Goal: Task Accomplishment & Management: Manage account settings

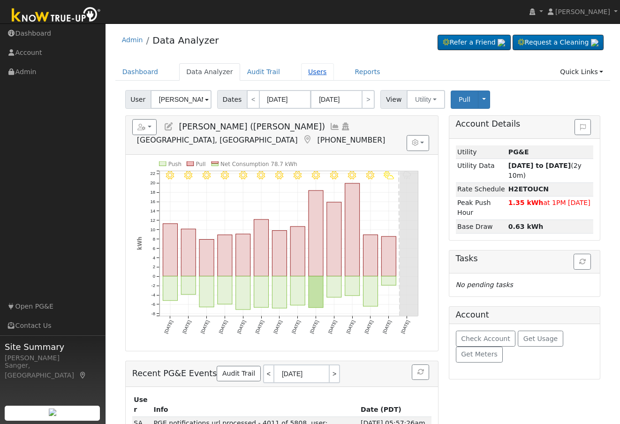
click at [302, 72] on link "Users" at bounding box center [317, 71] width 33 height 17
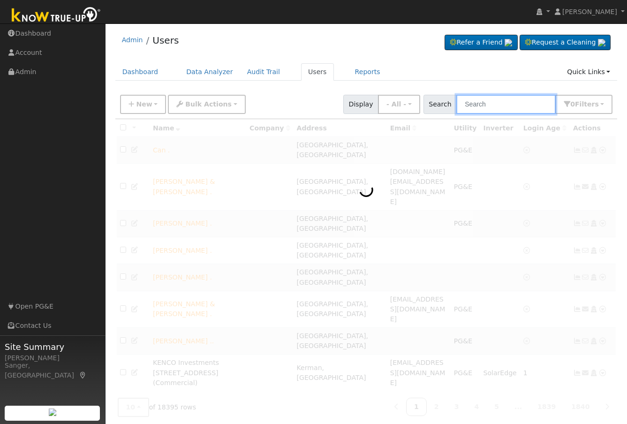
click at [476, 102] on input "text" at bounding box center [505, 104] width 99 height 19
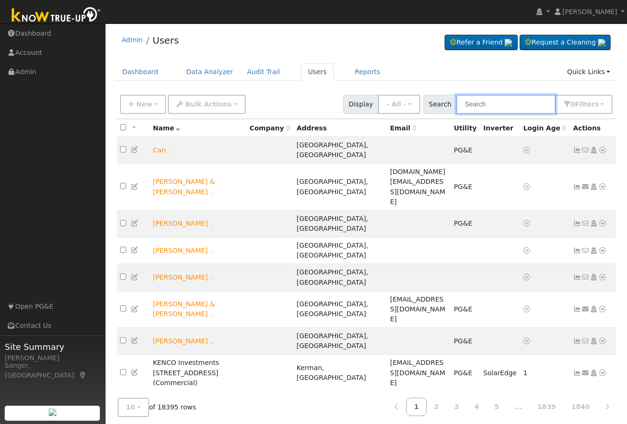
paste input "[PERSON_NAME]"
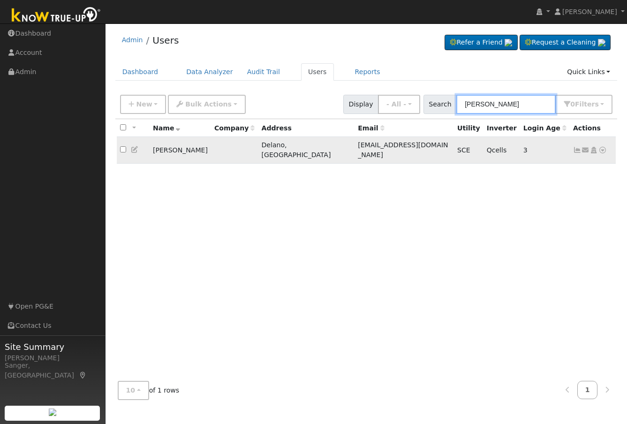
type input "[PERSON_NAME]"
click at [601, 147] on icon at bounding box center [602, 150] width 8 height 7
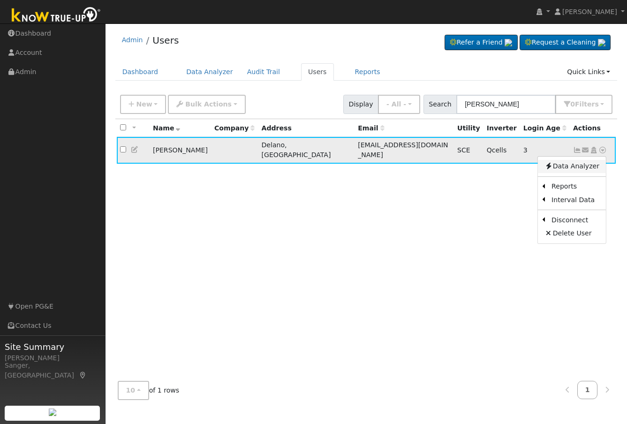
click at [586, 163] on link "Data Analyzer" at bounding box center [572, 166] width 68 height 13
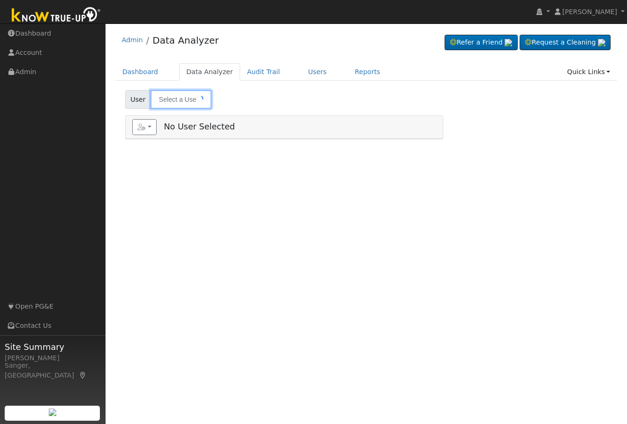
type input "Eva Guinto"
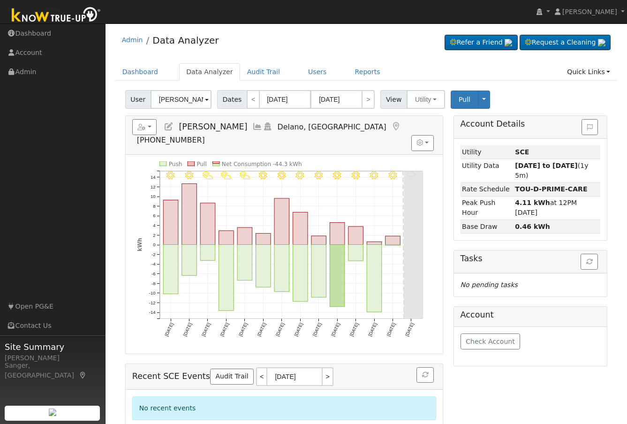
click at [252, 126] on icon at bounding box center [257, 126] width 10 height 8
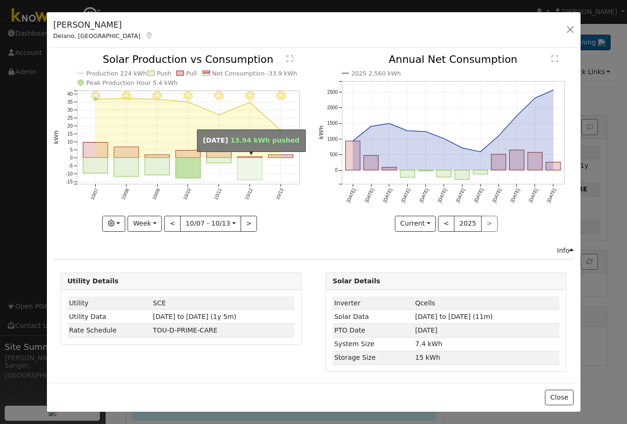
click at [248, 167] on rect "onclick=""" at bounding box center [249, 169] width 25 height 22
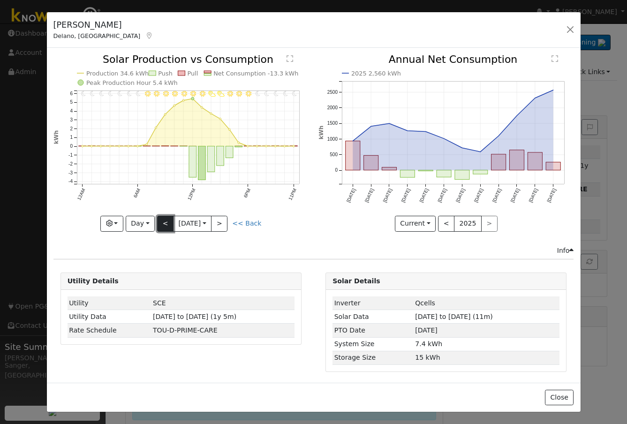
click at [157, 222] on button "<" at bounding box center [165, 224] width 16 height 16
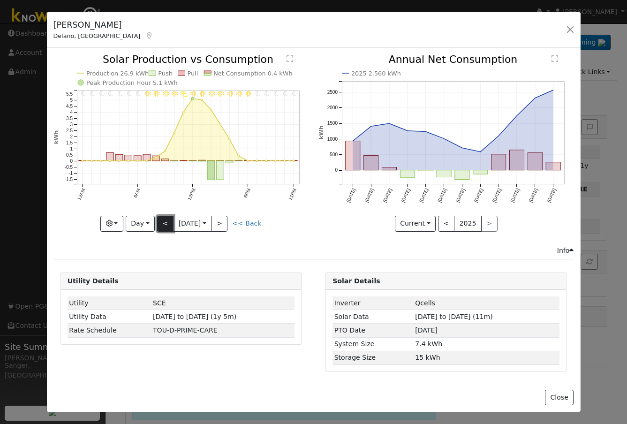
click at [157, 222] on button "<" at bounding box center [165, 224] width 16 height 16
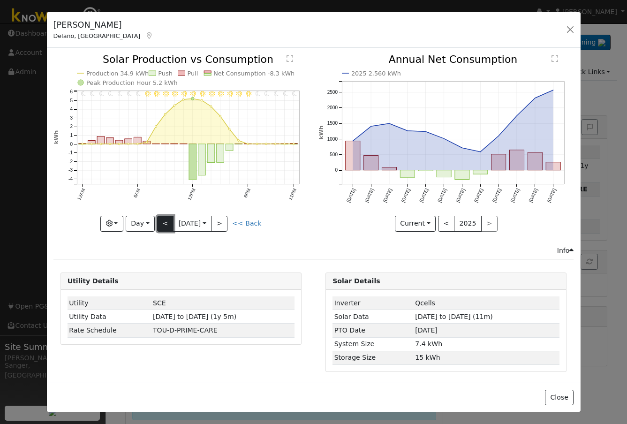
click at [157, 222] on button "<" at bounding box center [165, 224] width 16 height 16
click at [157, 222] on div at bounding box center [180, 142] width 255 height 177
click at [157, 222] on button "<" at bounding box center [165, 224] width 16 height 16
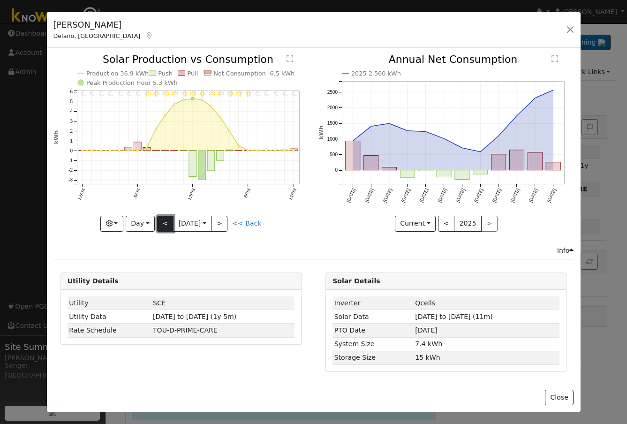
click at [157, 222] on button "<" at bounding box center [165, 224] width 16 height 16
click at [157, 222] on div "11PM - Clear 10PM - Clear 9PM - Clear 8PM - Clear 7PM - Clear 6PM - Clear 5PM -…" at bounding box center [180, 142] width 255 height 177
click at [157, 222] on button "<" at bounding box center [165, 224] width 16 height 16
click at [246, 221] on link "<< Back" at bounding box center [246, 223] width 29 height 8
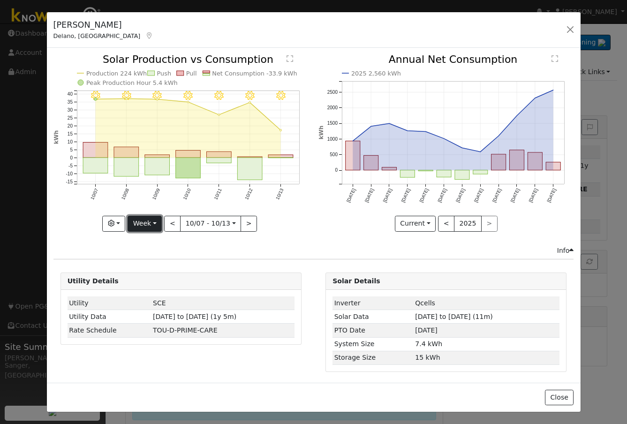
click at [143, 224] on button "Week" at bounding box center [145, 224] width 34 height 16
click at [170, 224] on button "<" at bounding box center [172, 224] width 16 height 16
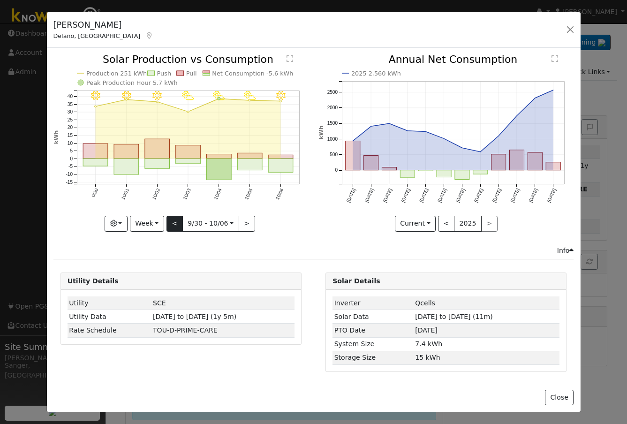
click at [170, 224] on div at bounding box center [180, 142] width 255 height 177
click at [170, 224] on button "<" at bounding box center [174, 224] width 16 height 16
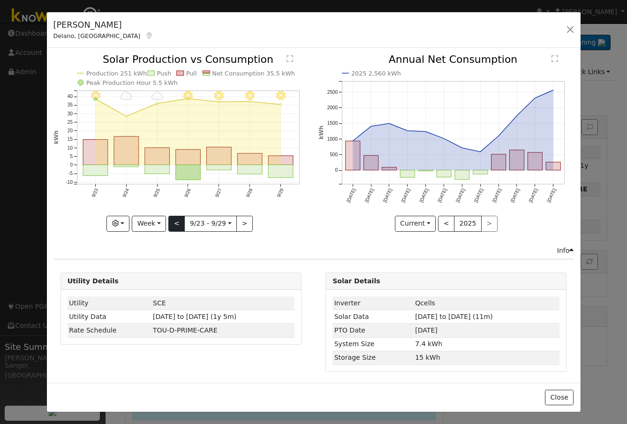
click at [170, 224] on div at bounding box center [180, 142] width 255 height 177
click at [170, 224] on button "<" at bounding box center [176, 224] width 16 height 16
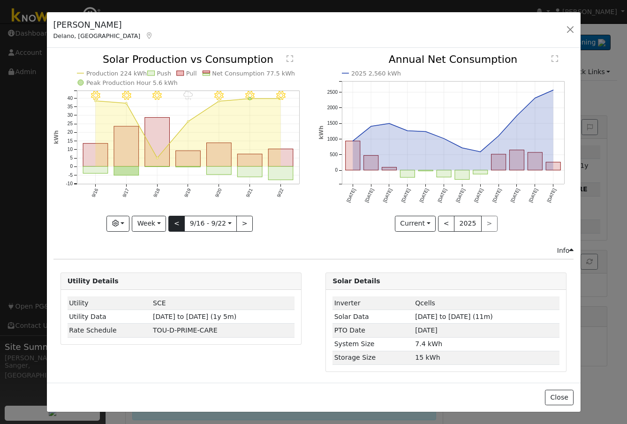
click at [170, 224] on div "9/22 - Clear 9/21 - Clear 9/20 - Clear 9/19 - Drizzle 9/18 - Clear 9/17 - Clear…" at bounding box center [180, 142] width 255 height 177
click at [173, 223] on button "<" at bounding box center [176, 224] width 16 height 16
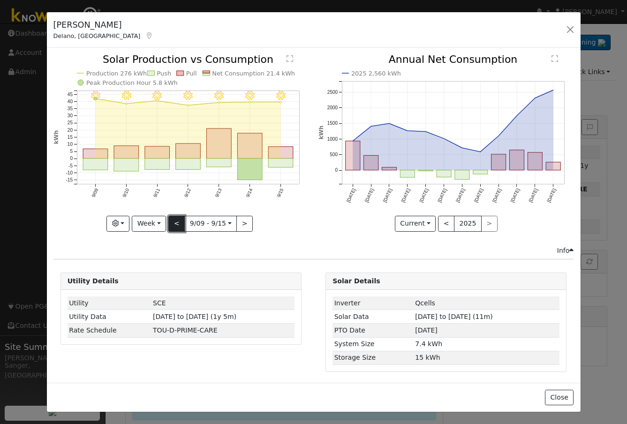
click at [173, 223] on button "<" at bounding box center [176, 224] width 16 height 16
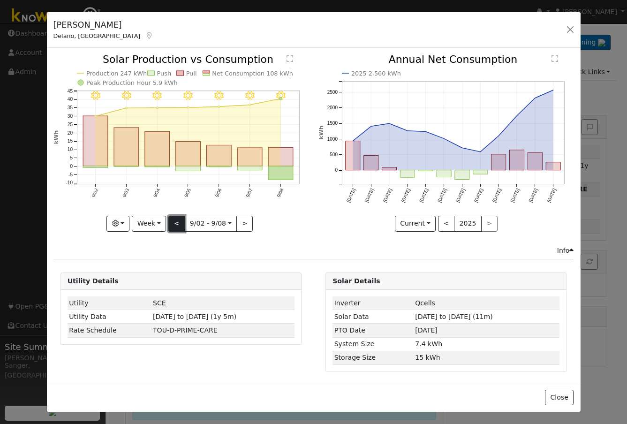
click at [173, 223] on button "<" at bounding box center [176, 224] width 16 height 16
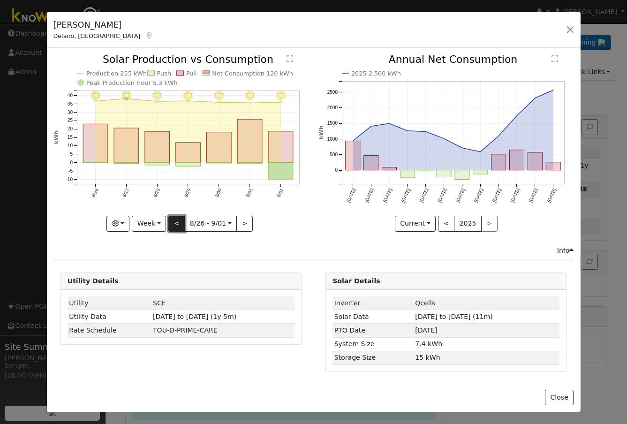
click at [173, 223] on button "<" at bounding box center [176, 224] width 16 height 16
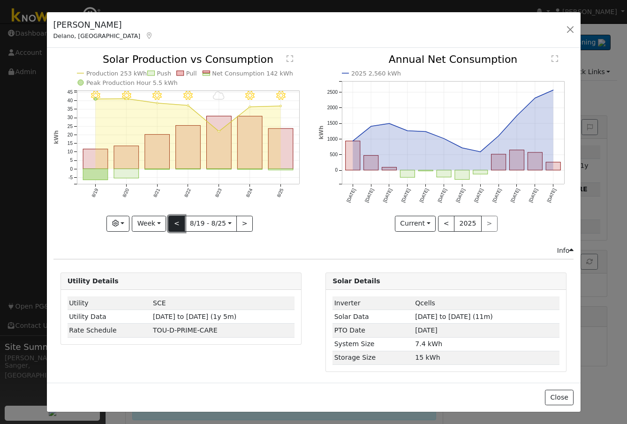
click at [173, 223] on button "<" at bounding box center [176, 224] width 16 height 16
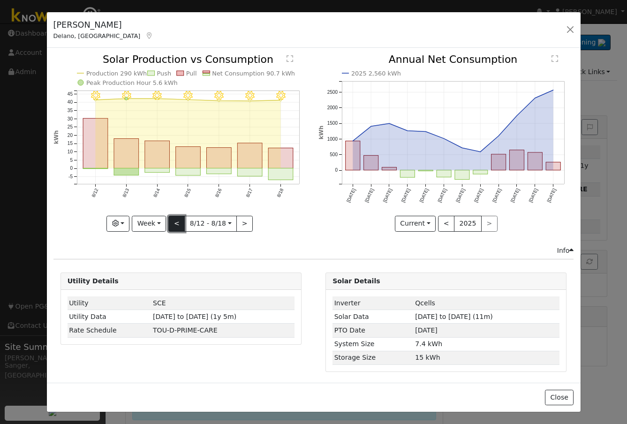
click at [176, 216] on button "<" at bounding box center [176, 224] width 16 height 16
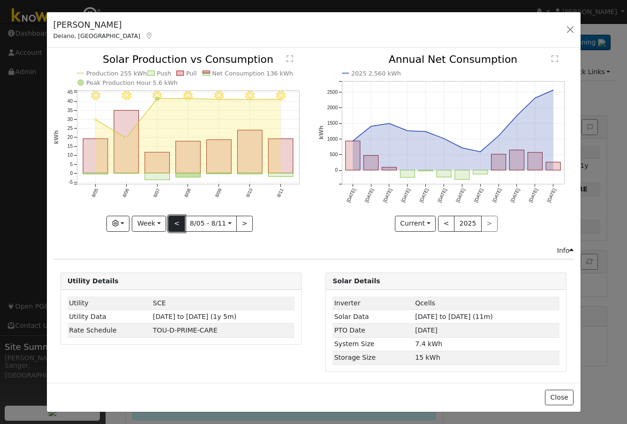
click at [176, 216] on button "<" at bounding box center [176, 224] width 16 height 16
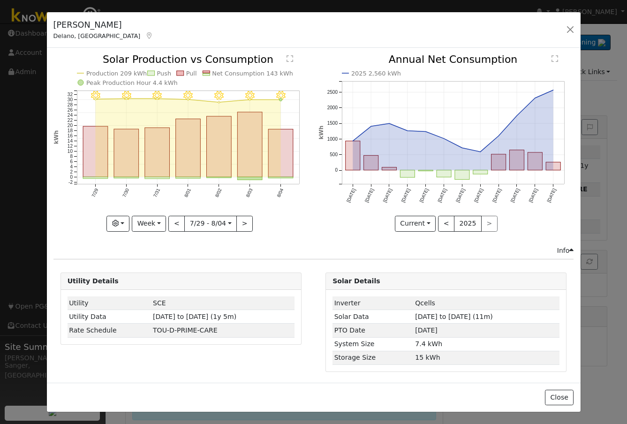
click at [176, 211] on icon "8/04 - MostlyClear 8/03 - Clear 8/02 - Clear 8/01 - Clear 7/31 - Clear 7/30 - C…" at bounding box center [180, 142] width 255 height 176
click at [176, 212] on icon "8/04 - MostlyClear 8/03 - Clear 8/02 - Clear 8/01 - Clear 7/31 - Clear 7/30 - C…" at bounding box center [180, 142] width 255 height 176
click at [176, 217] on button "<" at bounding box center [176, 224] width 16 height 16
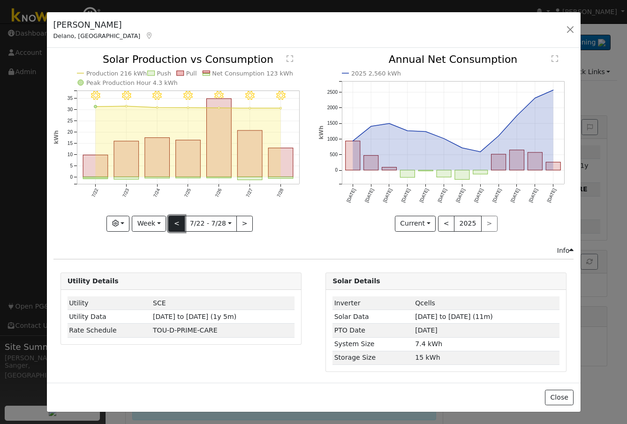
click at [176, 217] on button "<" at bounding box center [176, 224] width 16 height 16
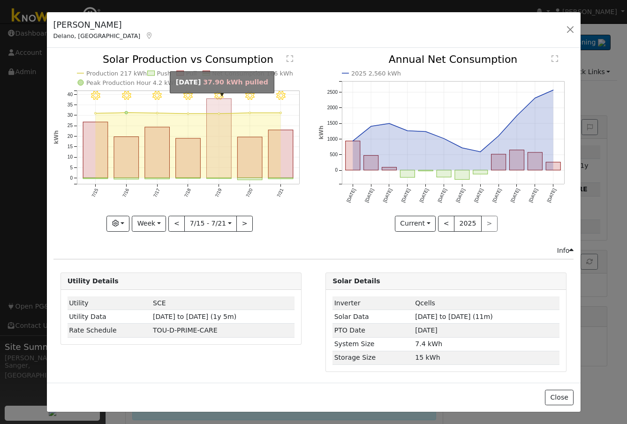
click at [223, 156] on rect "onclick=""" at bounding box center [218, 138] width 25 height 79
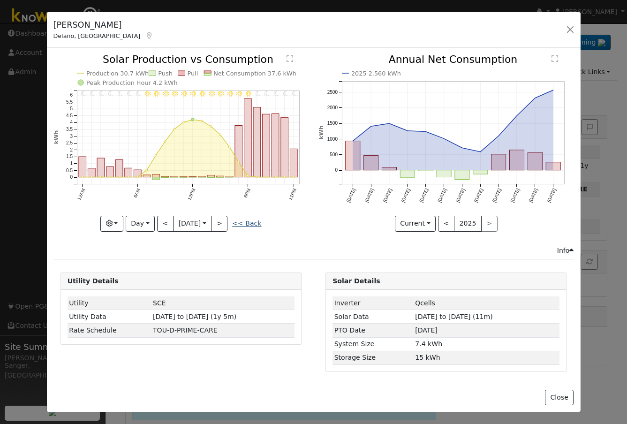
click at [238, 221] on link "<< Back" at bounding box center [246, 223] width 29 height 8
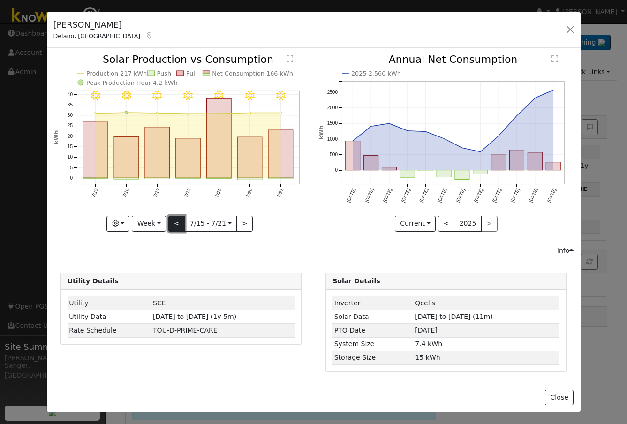
click at [178, 224] on button "<" at bounding box center [176, 224] width 16 height 16
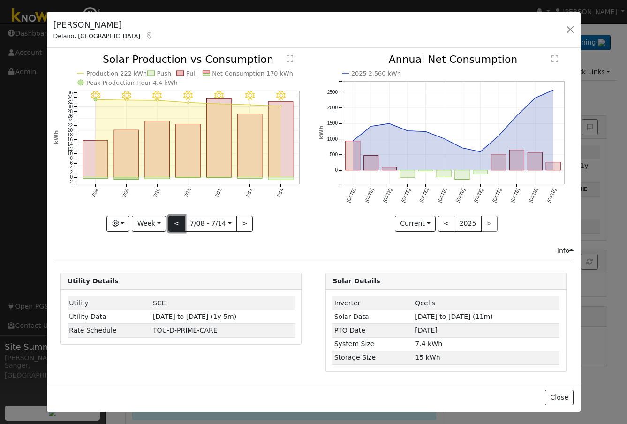
click at [178, 224] on button "<" at bounding box center [176, 224] width 16 height 16
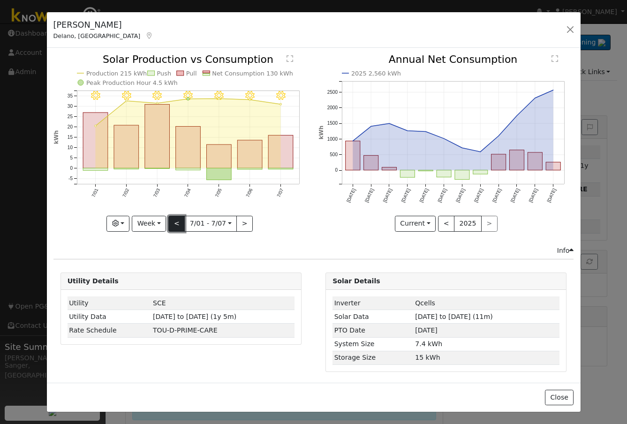
click at [178, 224] on button "<" at bounding box center [176, 224] width 16 height 16
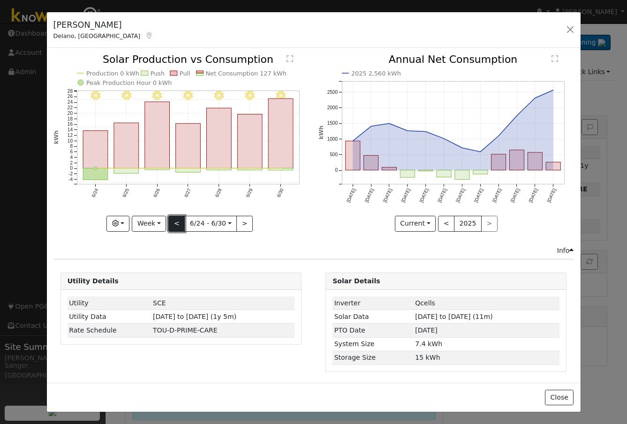
click at [178, 224] on button "<" at bounding box center [176, 224] width 16 height 16
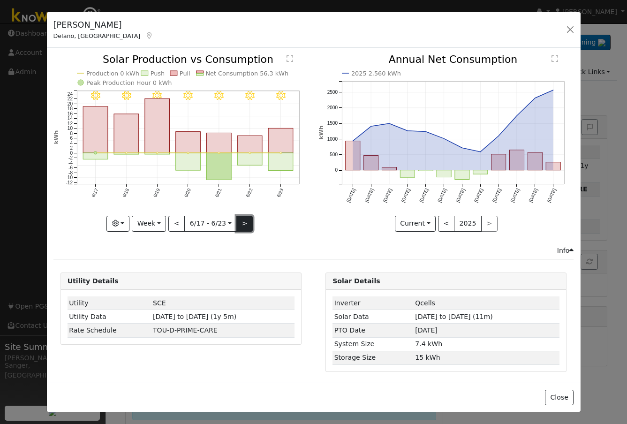
click at [237, 219] on button ">" at bounding box center [244, 224] width 16 height 16
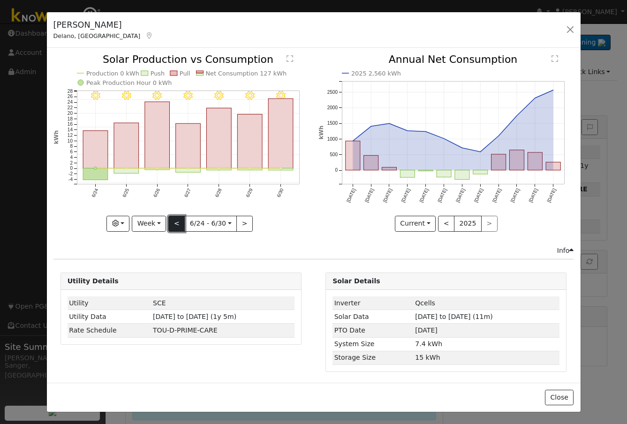
click at [176, 224] on button "<" at bounding box center [176, 224] width 16 height 16
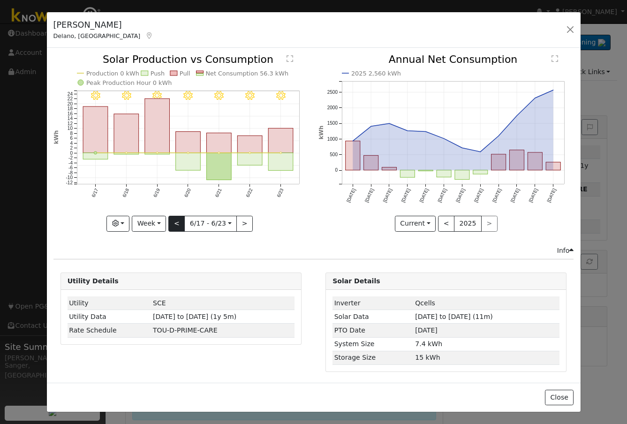
click at [176, 224] on div "6/23 - Clear 6/22 - Clear 6/21 - Clear 6/20 - Clear 6/19 - Clear 6/18 - Clear 6…" at bounding box center [180, 142] width 255 height 177
click at [240, 219] on button ">" at bounding box center [244, 224] width 16 height 16
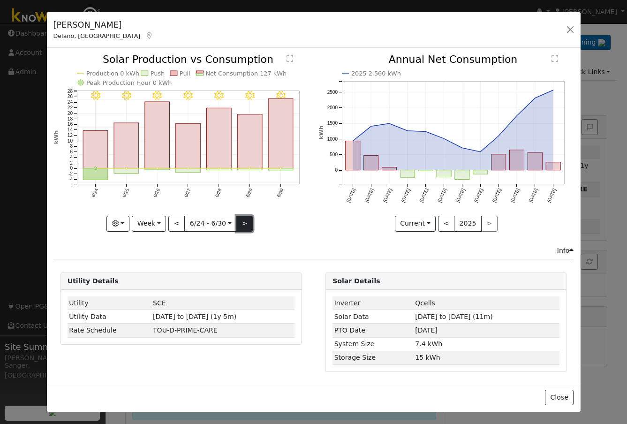
click at [240, 219] on button ">" at bounding box center [244, 224] width 16 height 16
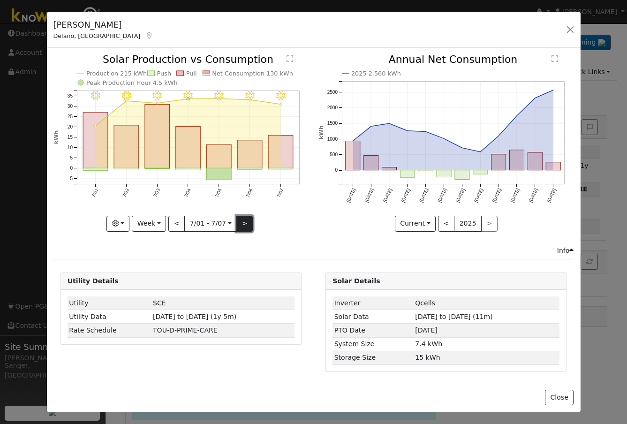
click at [240, 219] on button ">" at bounding box center [244, 224] width 16 height 16
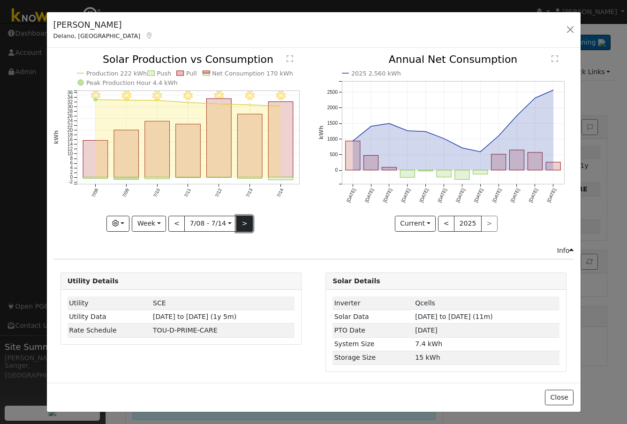
click at [240, 219] on button ">" at bounding box center [244, 224] width 16 height 16
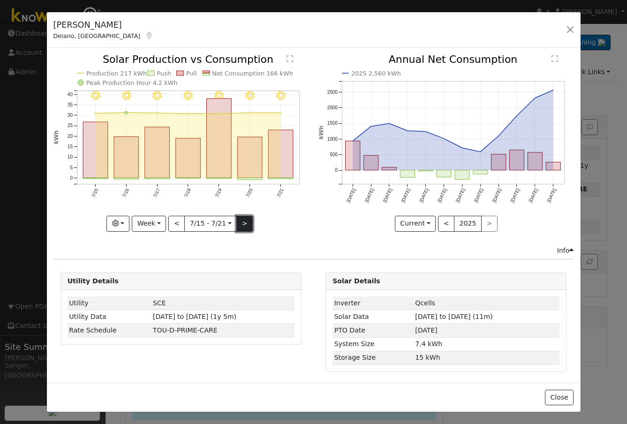
click at [240, 219] on button ">" at bounding box center [244, 224] width 16 height 16
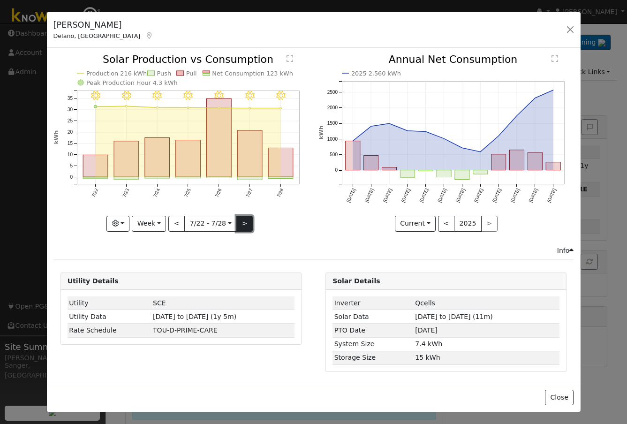
click at [240, 219] on button ">" at bounding box center [244, 224] width 16 height 16
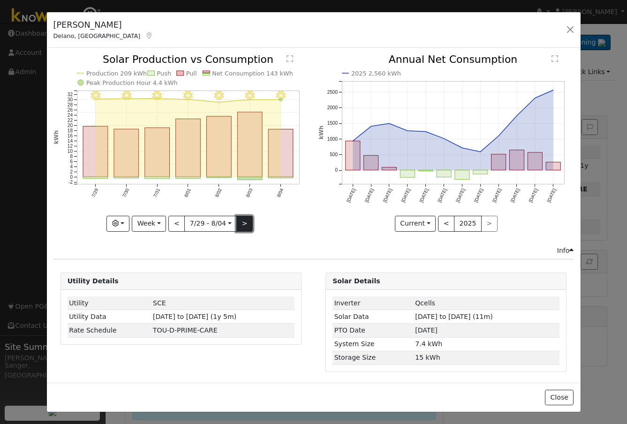
click at [240, 219] on button ">" at bounding box center [244, 224] width 16 height 16
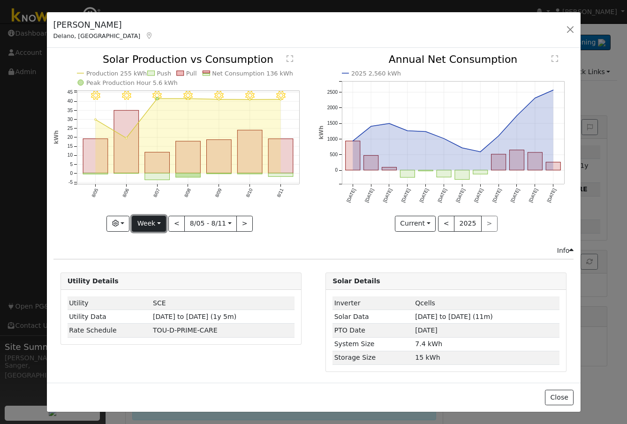
click at [143, 222] on button "Week" at bounding box center [149, 224] width 34 height 16
click at [145, 280] on link "Year" at bounding box center [164, 282] width 65 height 13
type input "2024-10-01"
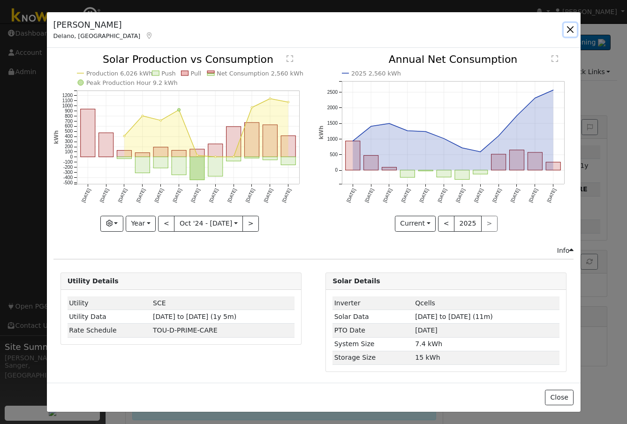
click at [571, 29] on button "button" at bounding box center [570, 29] width 13 height 13
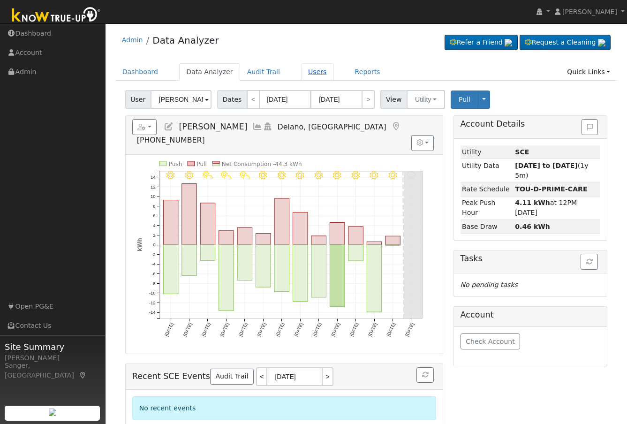
drag, startPoint x: 296, startPoint y: 74, endPoint x: 302, endPoint y: 80, distance: 8.3
click at [301, 74] on link "Users" at bounding box center [317, 71] width 33 height 17
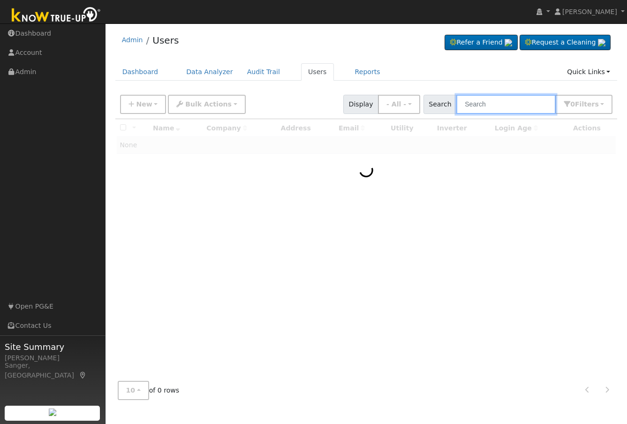
click at [473, 102] on input "text" at bounding box center [505, 104] width 99 height 19
paste input "Quevedo"
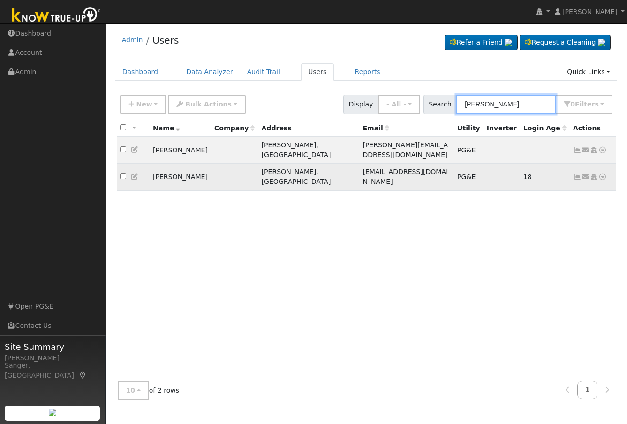
type input "Quevedo"
click at [576, 174] on icon at bounding box center [577, 177] width 8 height 7
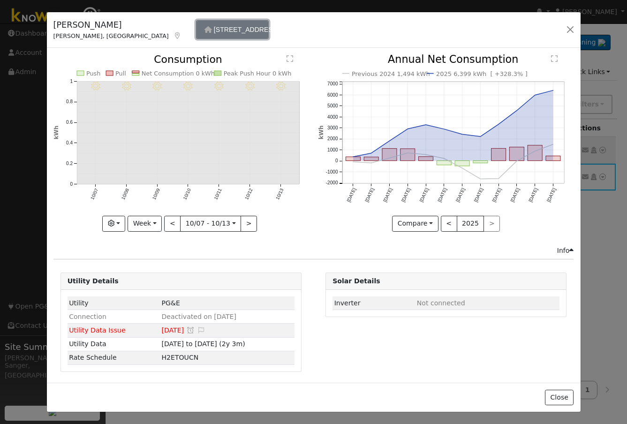
click at [214, 30] on span "608 Polk St" at bounding box center [246, 30] width 65 height 8
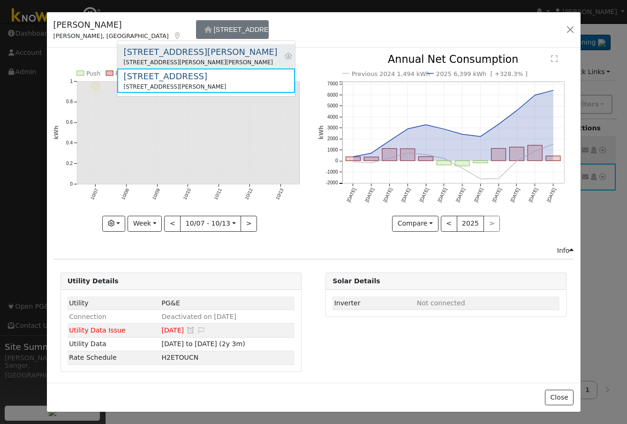
click at [162, 57] on div "602 Pierce St" at bounding box center [201, 51] width 154 height 13
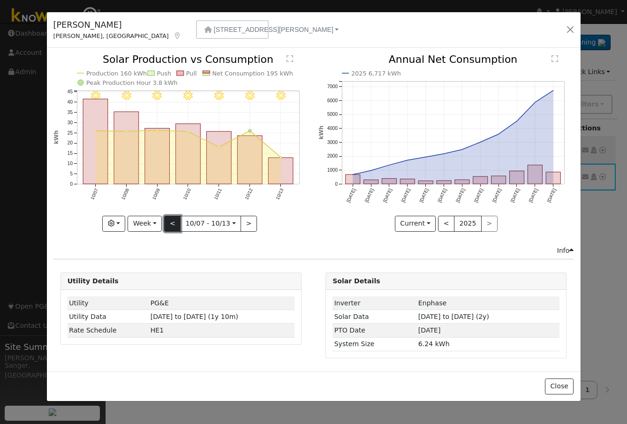
click at [168, 229] on button "<" at bounding box center [172, 224] width 16 height 16
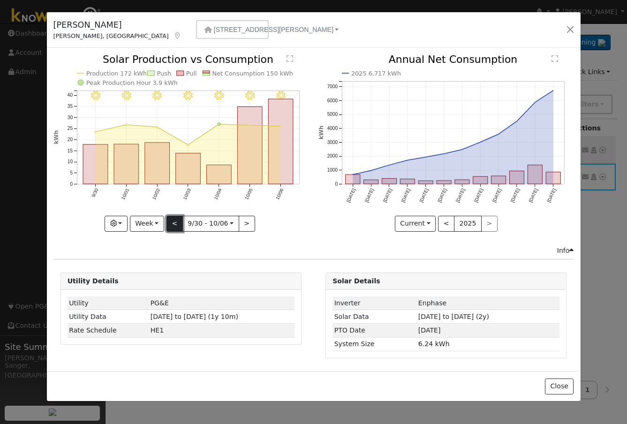
click at [168, 228] on button "<" at bounding box center [174, 224] width 16 height 16
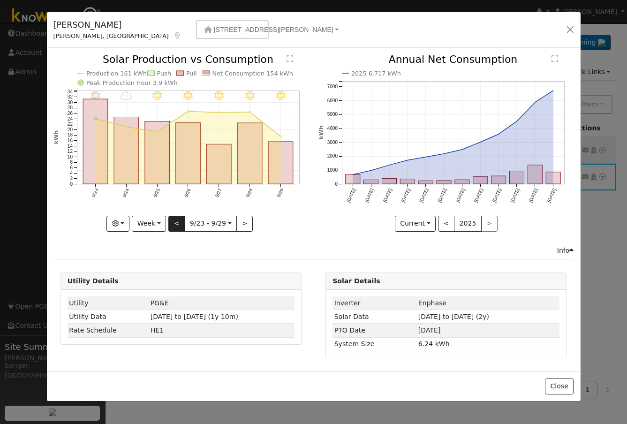
click at [168, 228] on icon "9/29 - Clear 9/28 - Clear 9/27 - Clear 9/26 - Clear 9/25 - MostlyClear 9/24 - M…" at bounding box center [180, 142] width 255 height 176
click at [173, 227] on button "<" at bounding box center [176, 224] width 16 height 16
type input "2025-09-16"
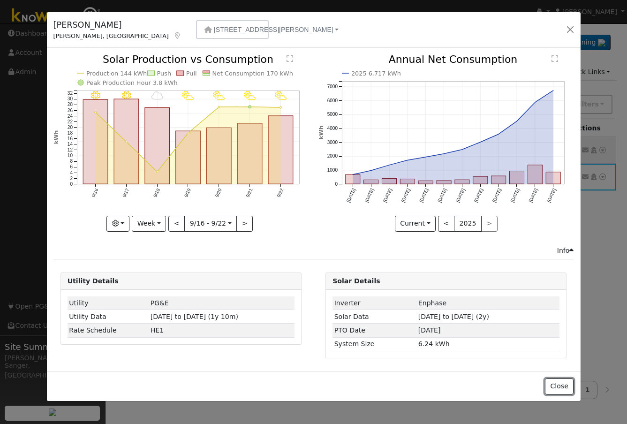
drag, startPoint x: 557, startPoint y: 387, endPoint x: 482, endPoint y: 370, distance: 76.9
click at [557, 386] on button "Close" at bounding box center [559, 386] width 29 height 16
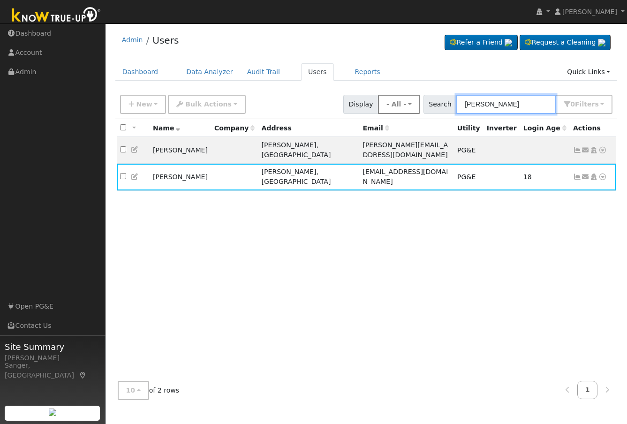
drag, startPoint x: 456, startPoint y: 106, endPoint x: 422, endPoint y: 108, distance: 33.8
click at [422, 108] on div "New Add User Quick Add Quick Connect Quick Convert Lead Bulk Actions Send Email…" at bounding box center [366, 102] width 496 height 23
paste input "Dustin Stout"
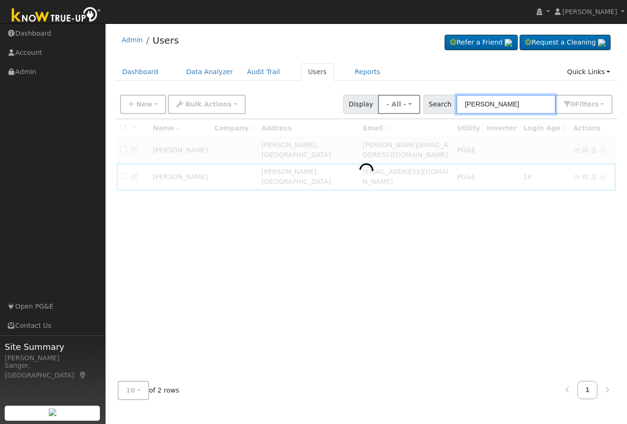
type input "Dustin Stout"
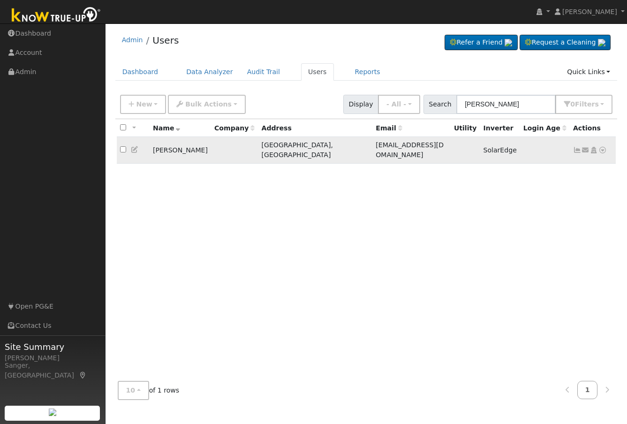
click at [574, 147] on icon at bounding box center [577, 150] width 8 height 7
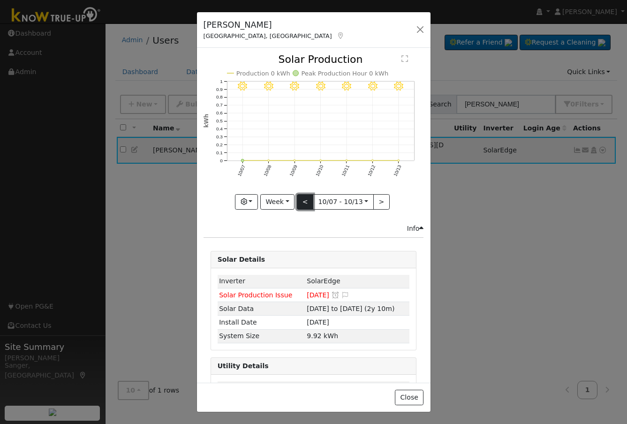
click at [301, 197] on button "<" at bounding box center [305, 202] width 16 height 16
click at [301, 197] on button "<" at bounding box center [307, 202] width 16 height 16
click at [301, 197] on button "<" at bounding box center [309, 202] width 16 height 16
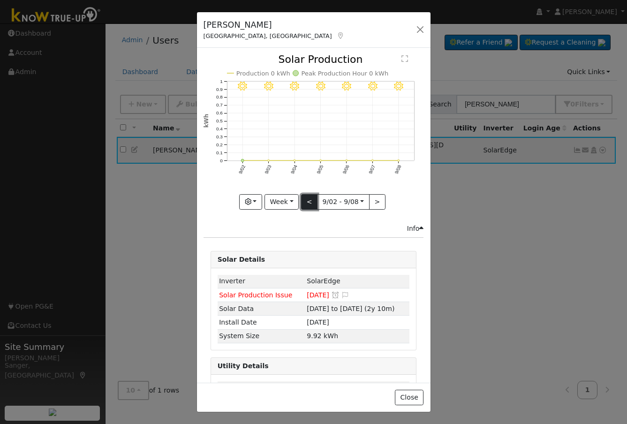
click at [301, 197] on button "<" at bounding box center [309, 202] width 16 height 16
click at [306, 194] on button "<" at bounding box center [309, 202] width 16 height 16
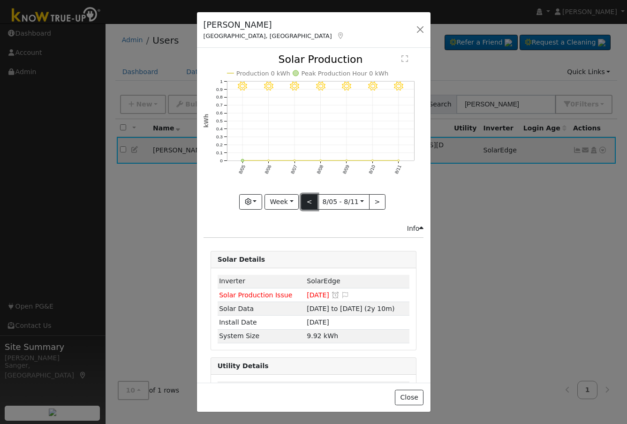
type input "2025-07-29"
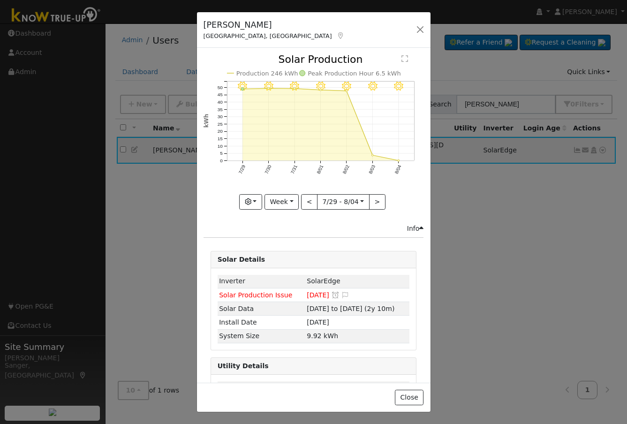
click at [279, 207] on div "8/04 - Clear 8/03 - Clear 8/02 - Clear 8/01 - Clear 7/31 - Clear 7/30 - Clear 7…" at bounding box center [313, 138] width 230 height 169
click at [419, 28] on button "button" at bounding box center [420, 29] width 13 height 13
